Goal: Navigation & Orientation: Find specific page/section

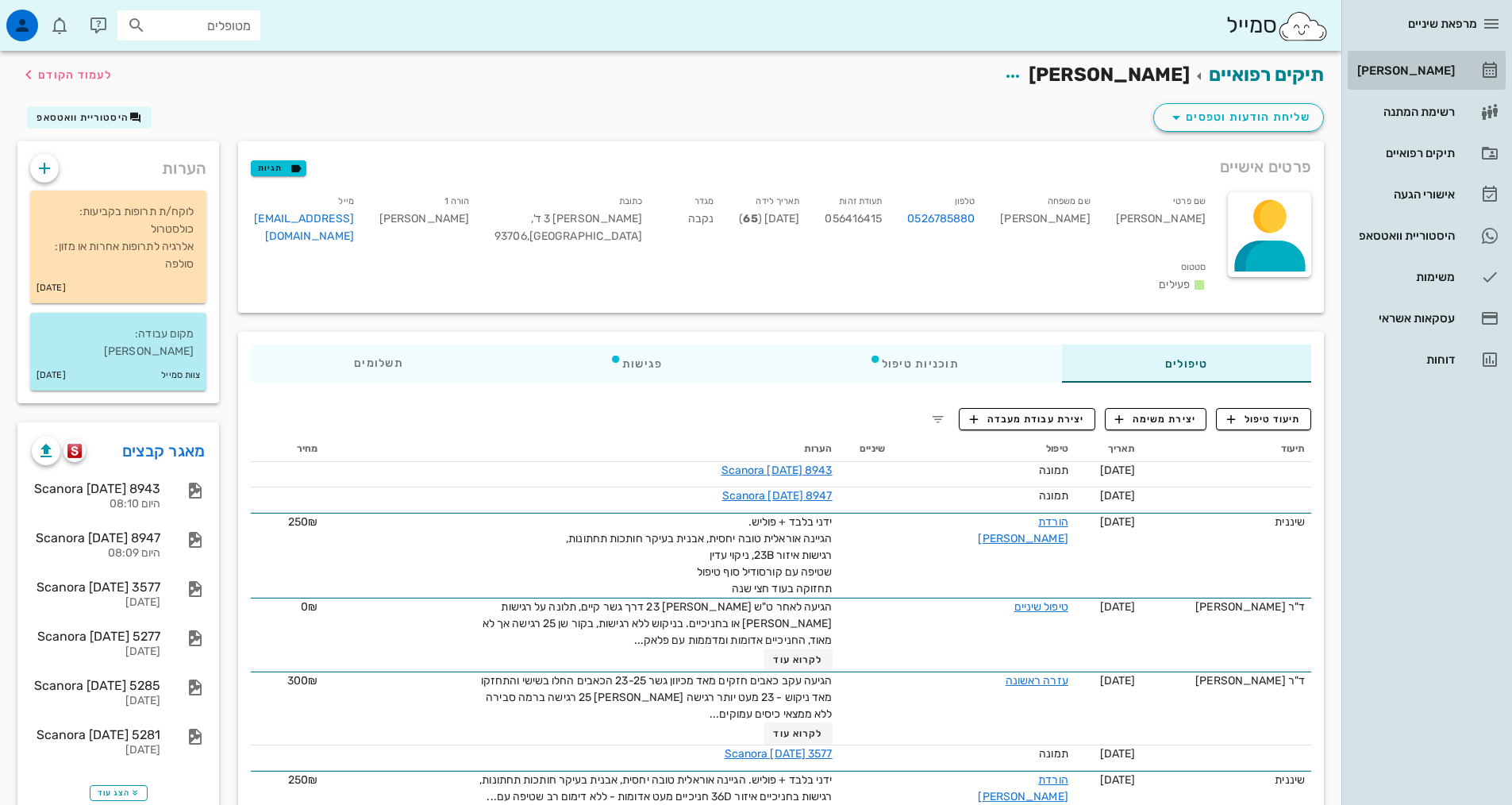
click at [1409, 73] on div "[PERSON_NAME]" at bounding box center [1403, 70] width 101 height 12
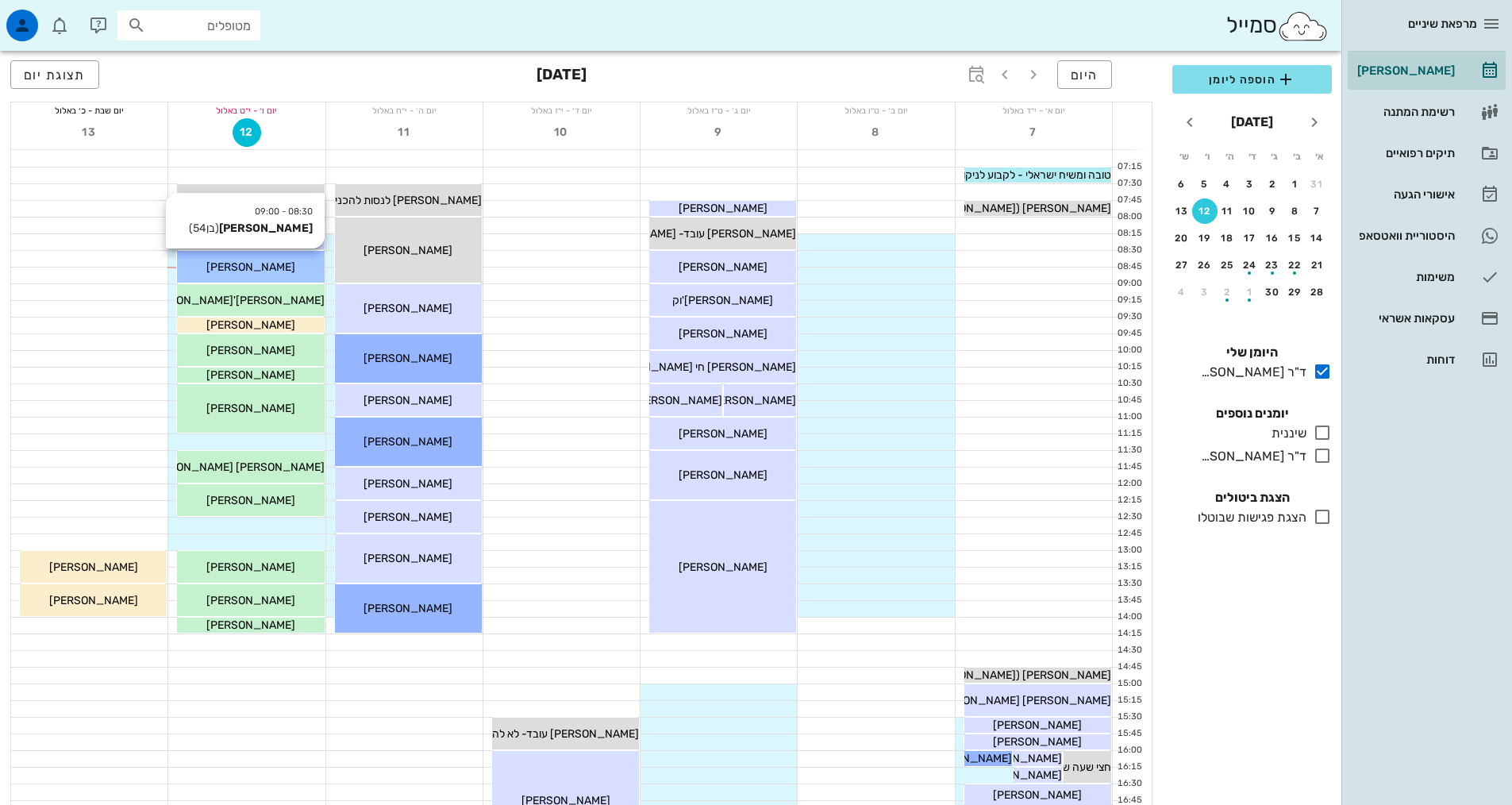
click at [313, 259] on div "[PERSON_NAME]" at bounding box center [250, 267] width 147 height 17
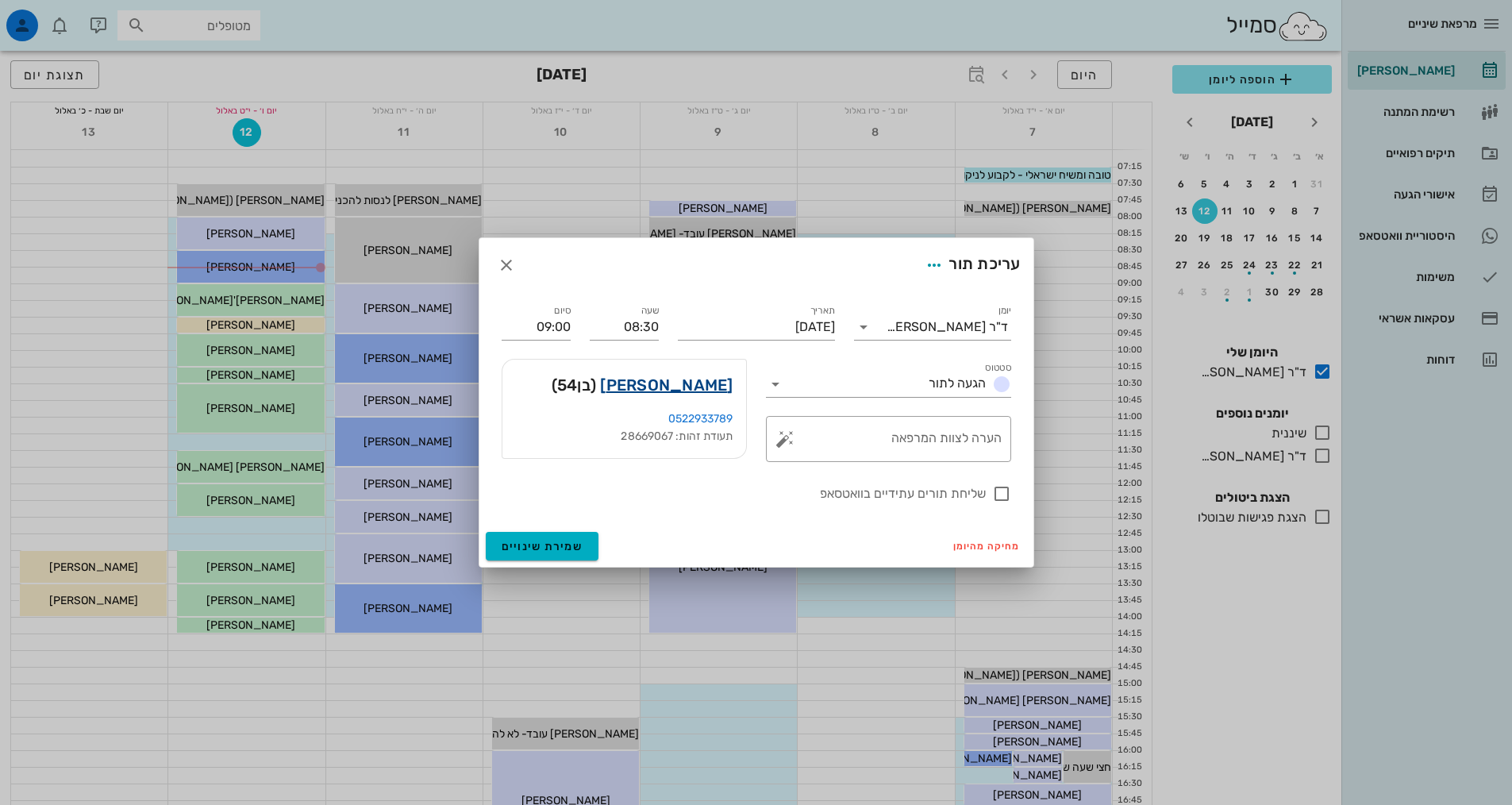
click at [698, 381] on link "[PERSON_NAME]" at bounding box center [666, 384] width 132 height 25
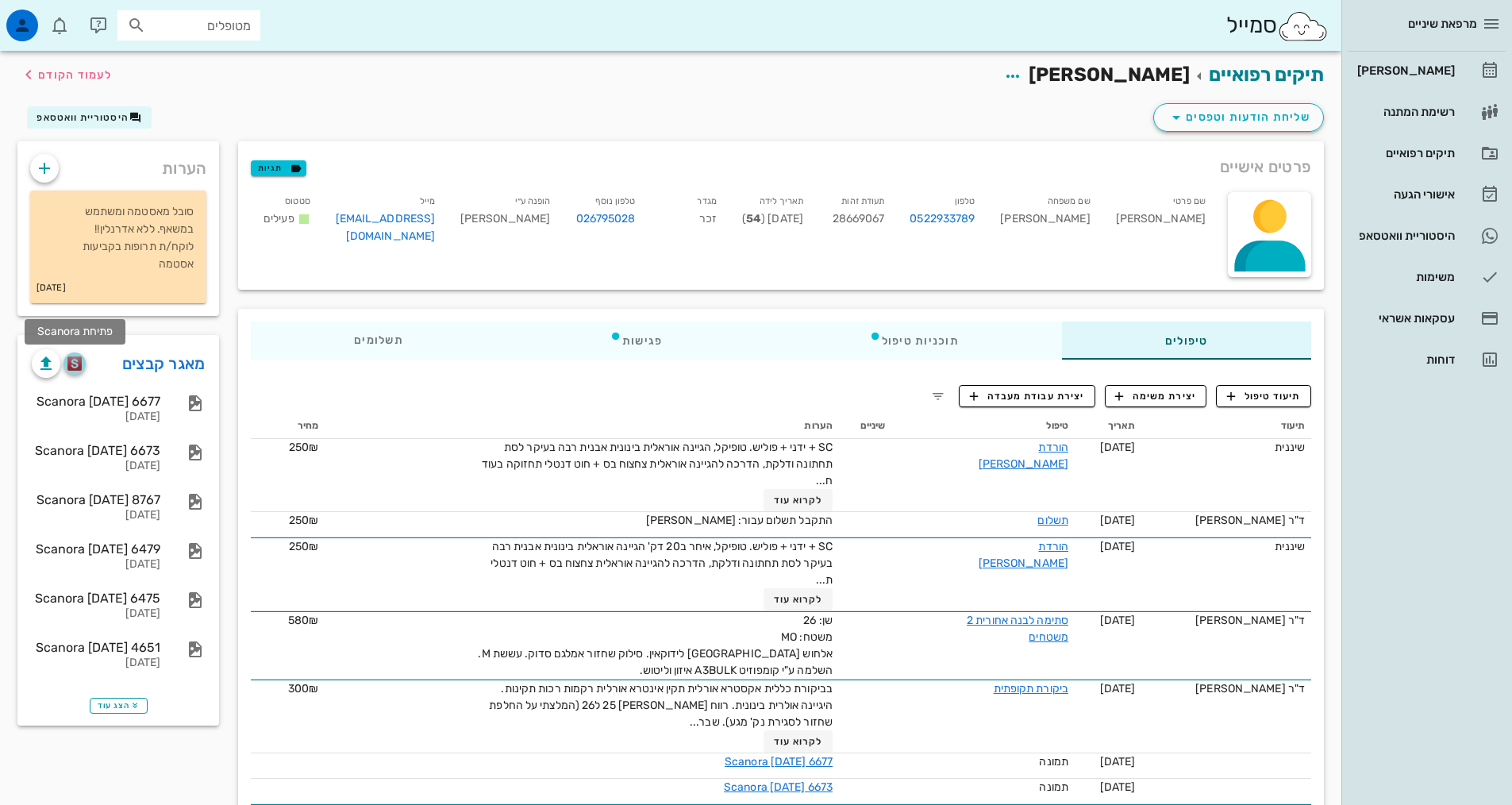
click at [73, 361] on img "button" at bounding box center [75, 363] width 15 height 14
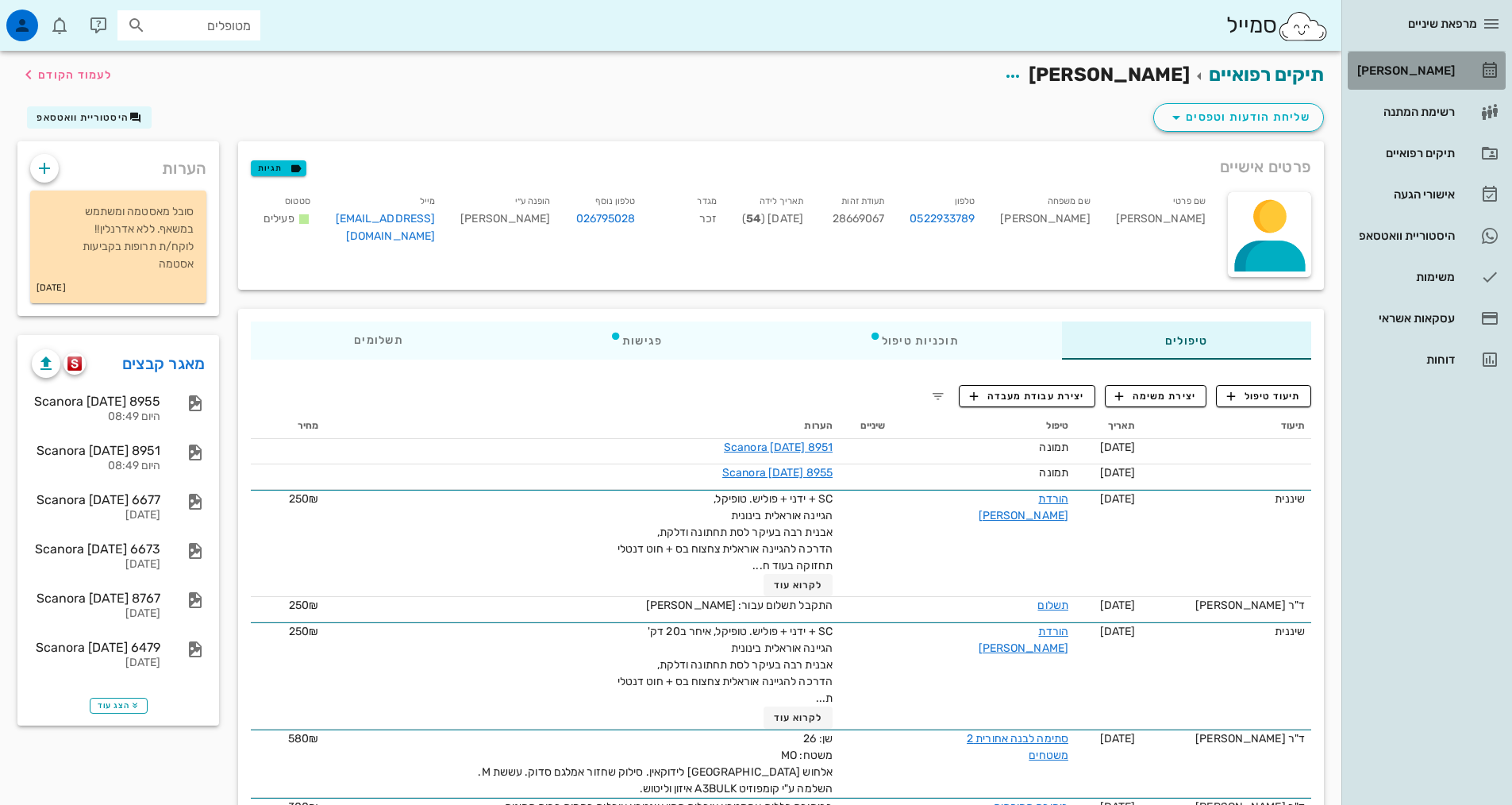
click at [1430, 67] on div "[PERSON_NAME]" at bounding box center [1403, 70] width 101 height 12
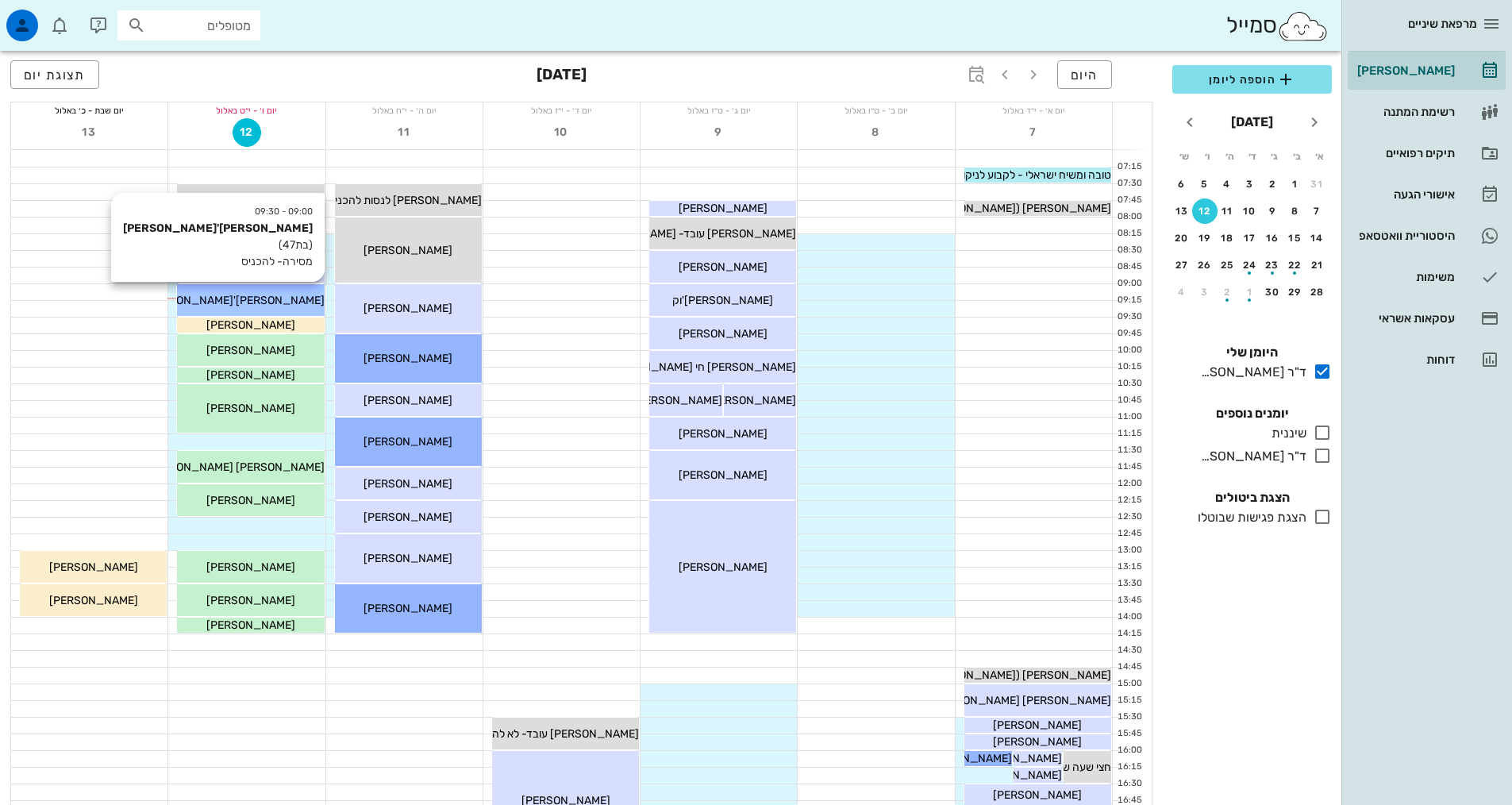
click at [287, 299] on div "[PERSON_NAME]'[PERSON_NAME]" at bounding box center [250, 300] width 147 height 17
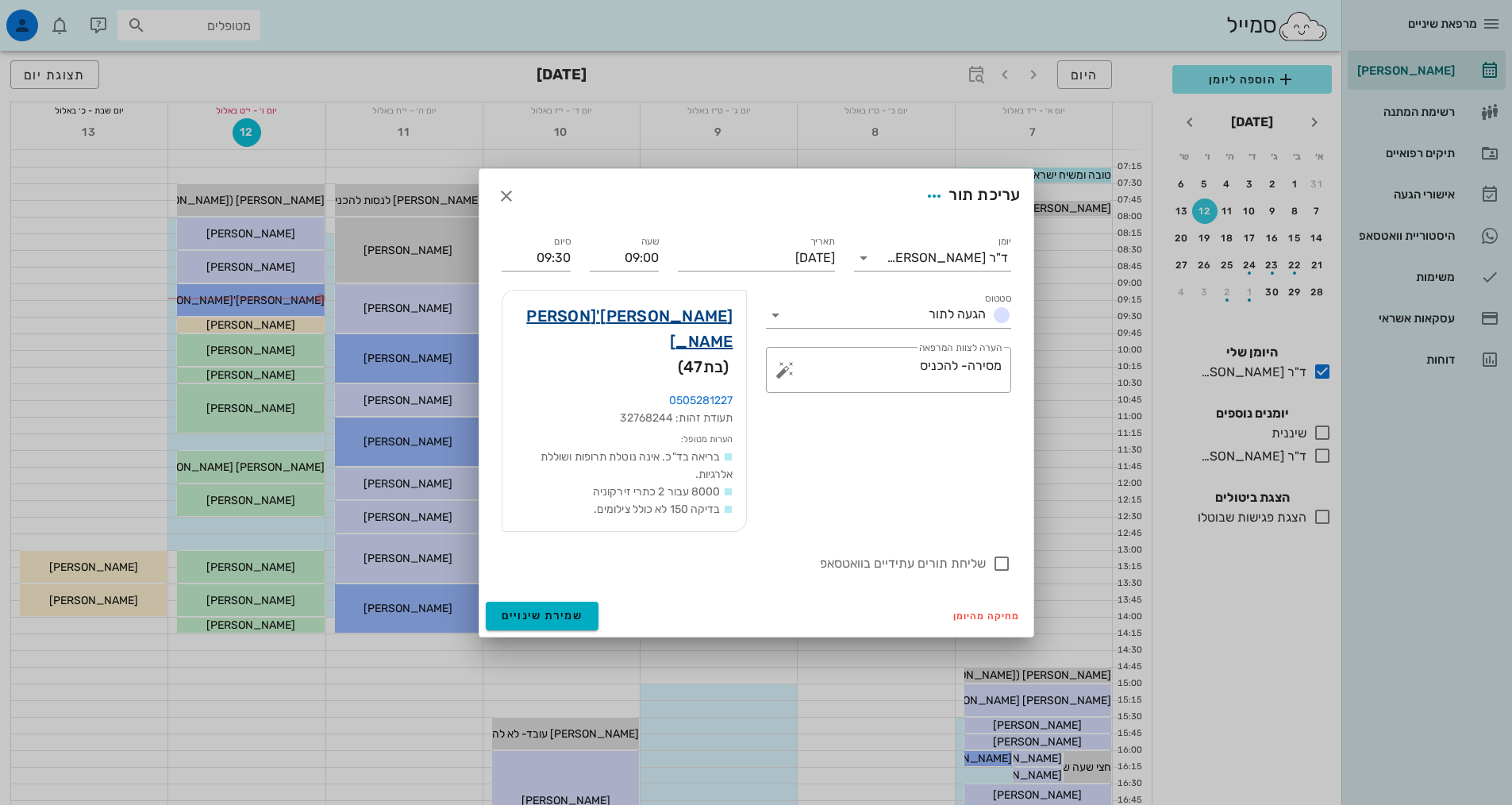
click at [681, 343] on link "[PERSON_NAME]'[PERSON_NAME]" at bounding box center [624, 328] width 218 height 51
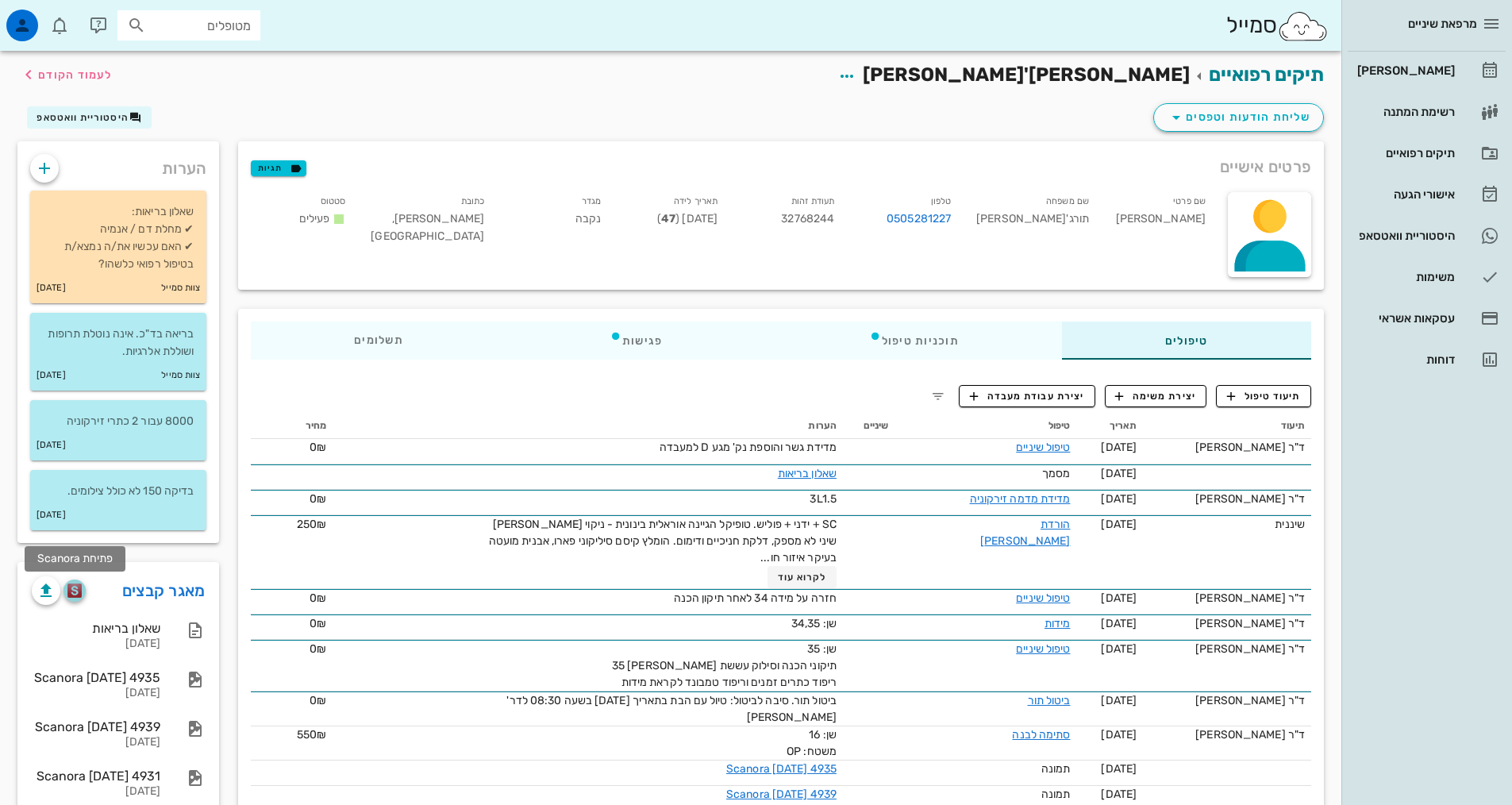
click at [73, 586] on img "button" at bounding box center [75, 590] width 15 height 14
click at [1420, 66] on div "[PERSON_NAME]" at bounding box center [1403, 70] width 101 height 12
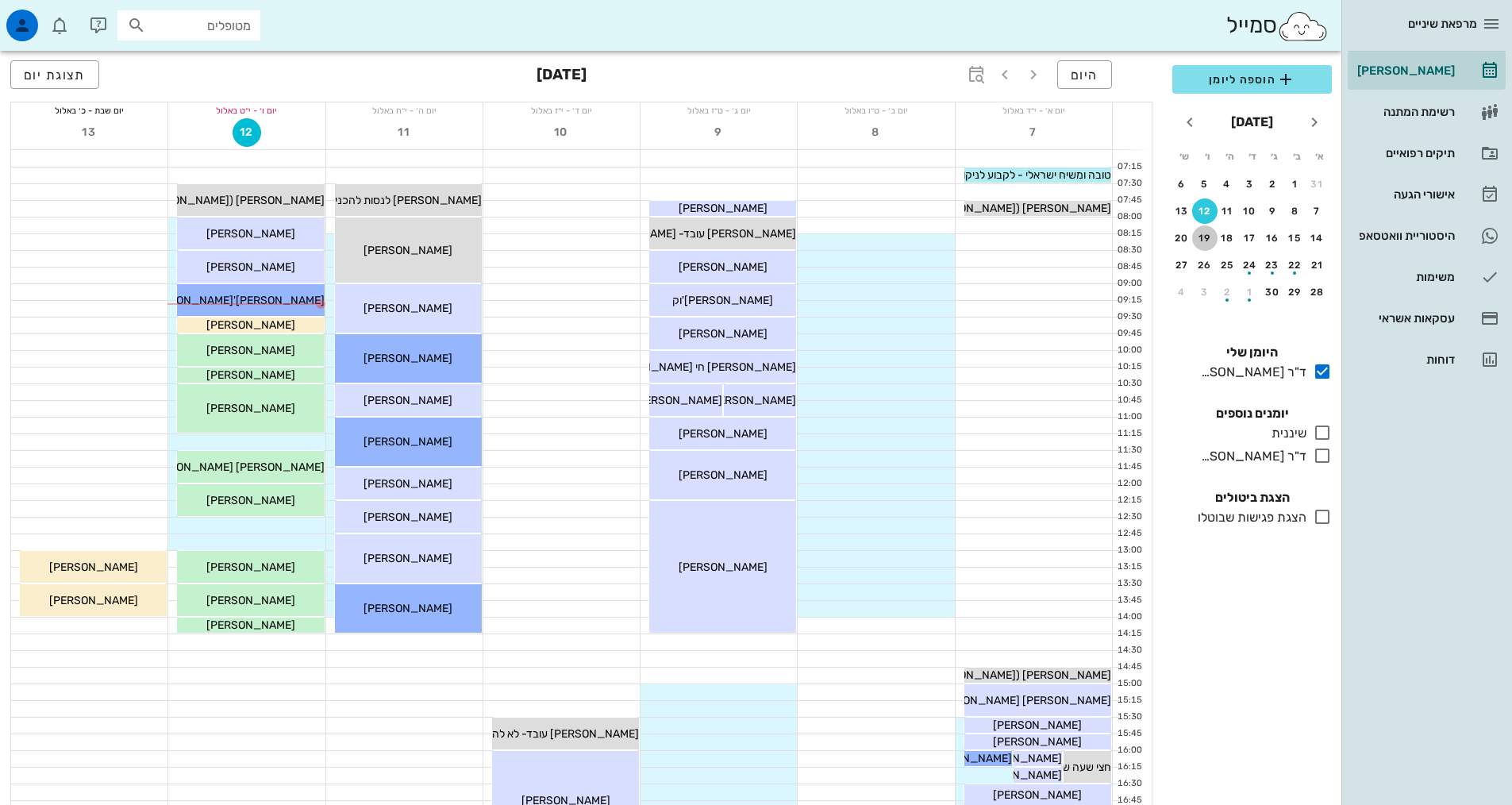
click at [1204, 233] on div "19" at bounding box center [1204, 238] width 25 height 11
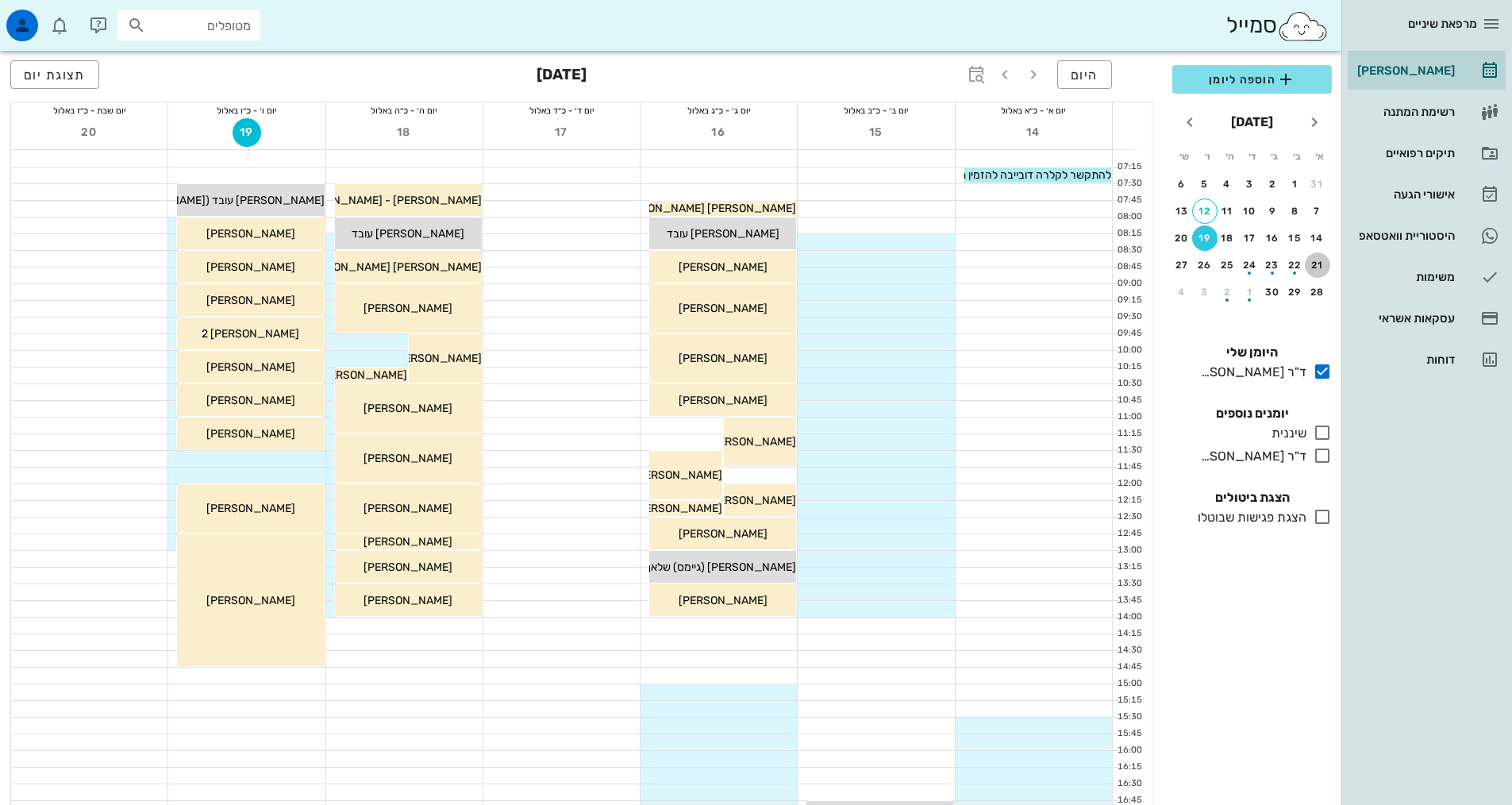
click at [1316, 267] on div "21" at bounding box center [1317, 265] width 25 height 11
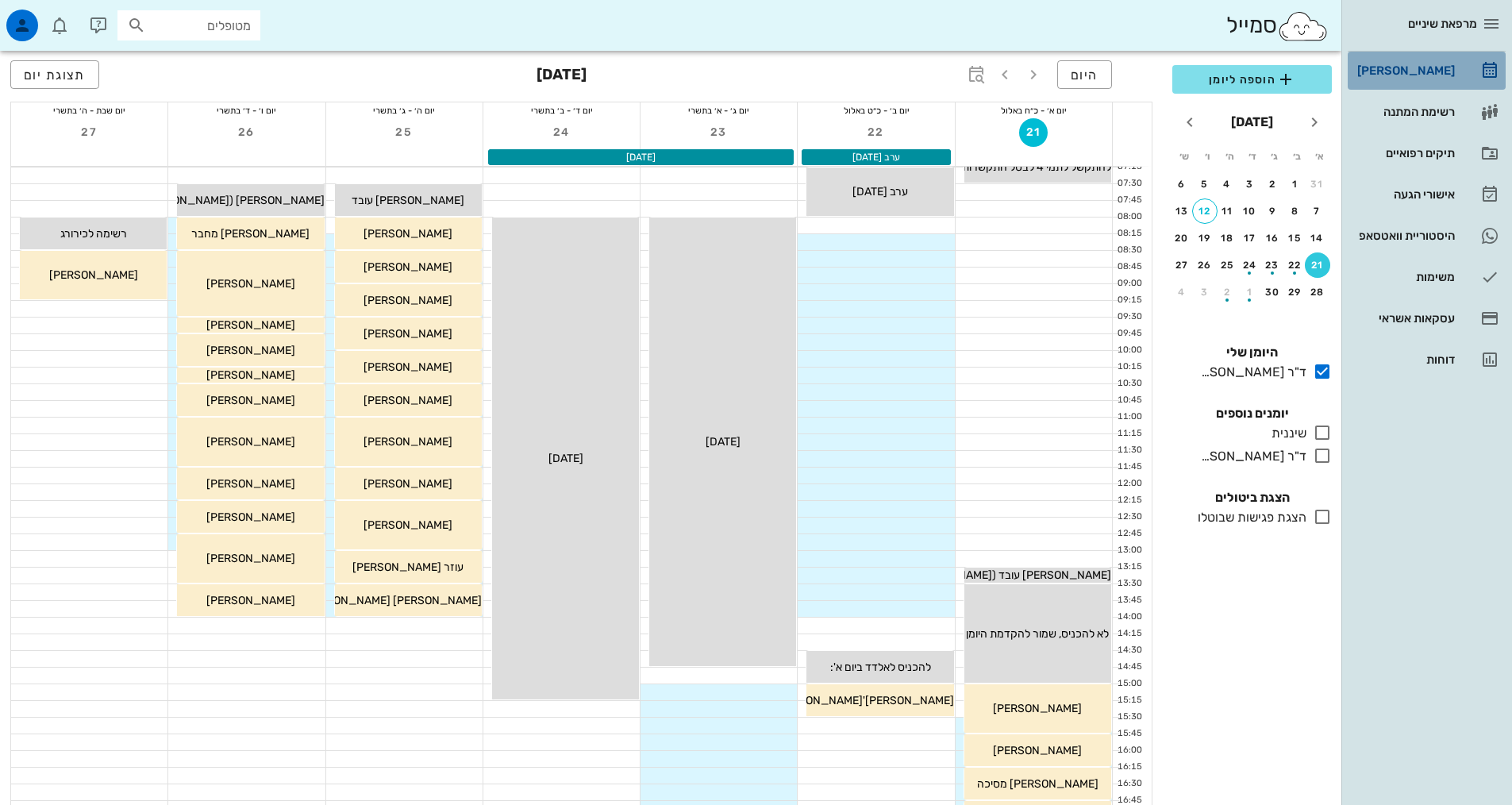
click at [1413, 67] on div "[PERSON_NAME]" at bounding box center [1403, 70] width 101 height 12
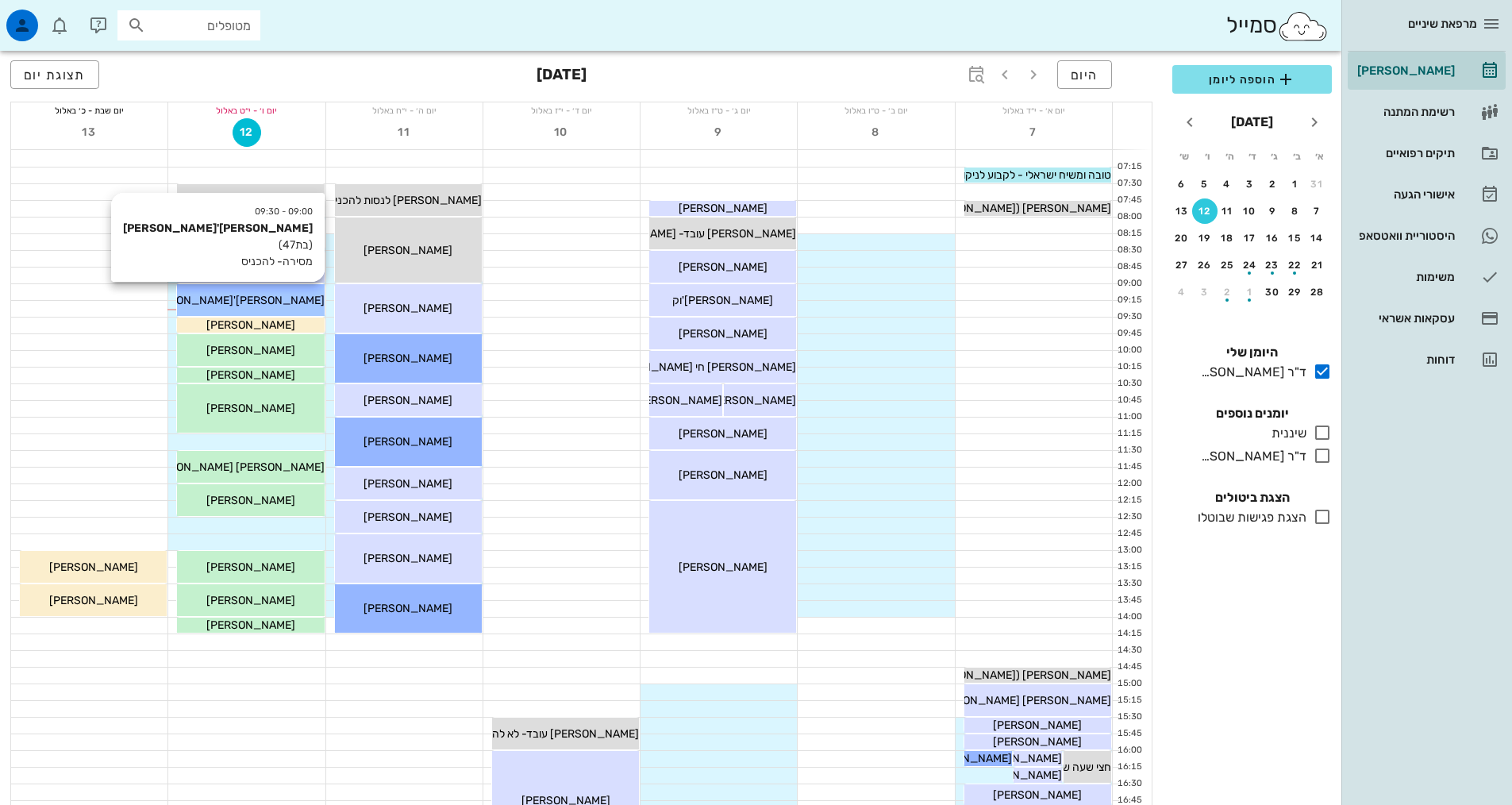
click at [278, 299] on span "[PERSON_NAME]'[PERSON_NAME]" at bounding box center [234, 300] width 180 height 13
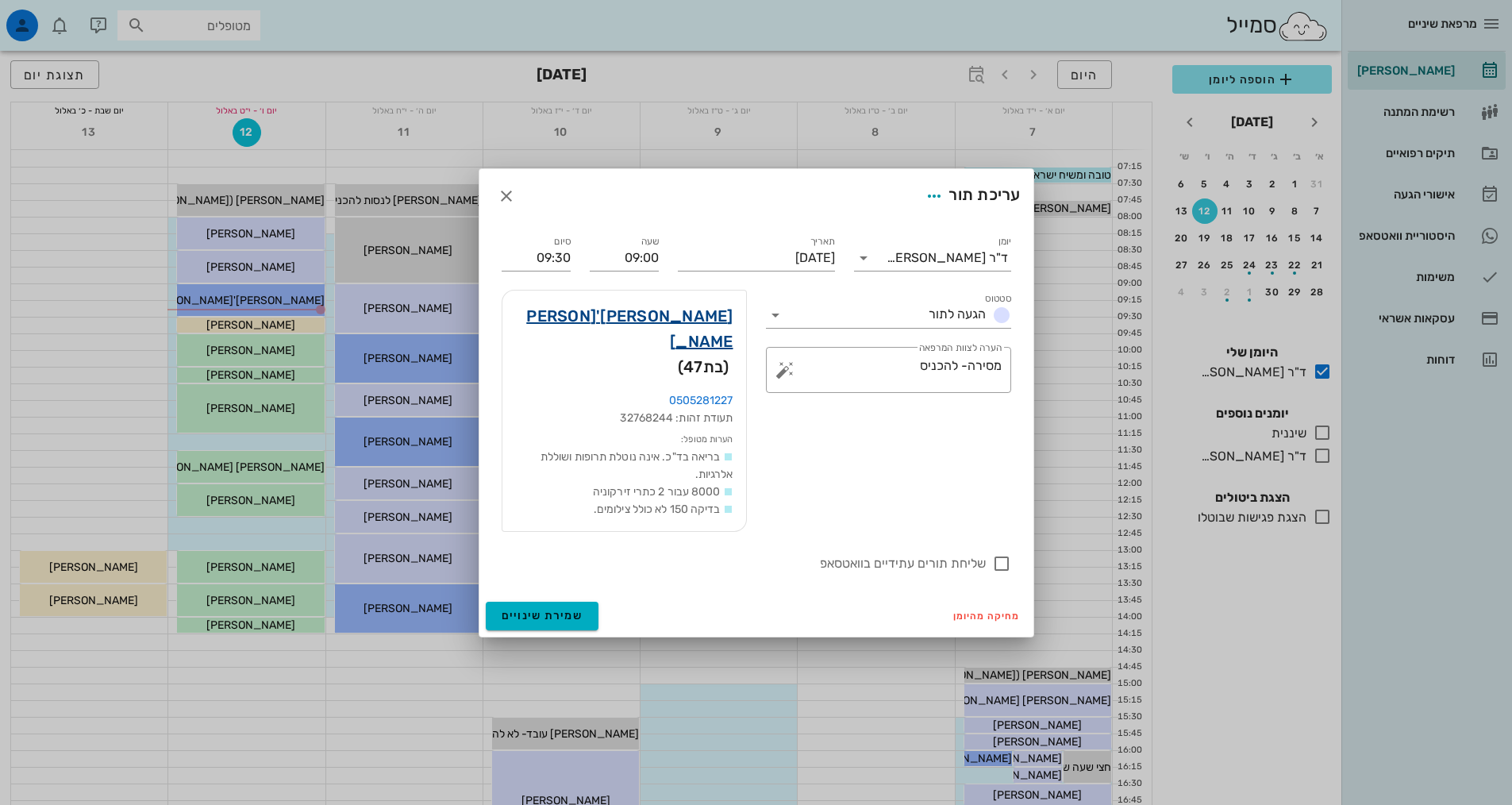
click at [708, 342] on link "[PERSON_NAME]'[PERSON_NAME]" at bounding box center [624, 328] width 218 height 51
